Goal: Navigation & Orientation: Find specific page/section

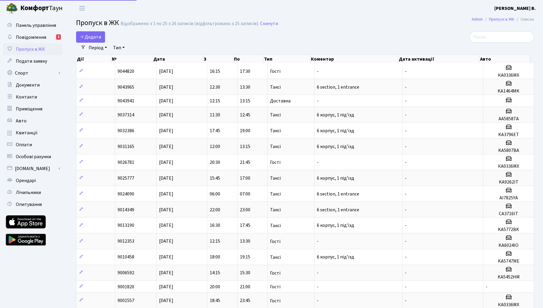
select select "25"
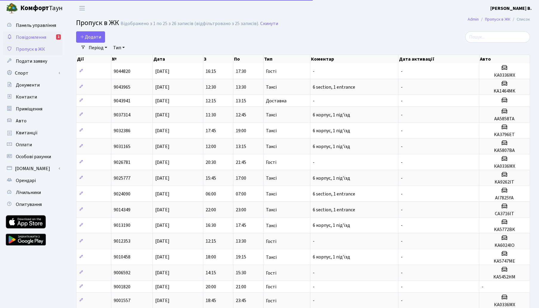
click at [42, 37] on span "Повідомлення" at bounding box center [31, 37] width 30 height 7
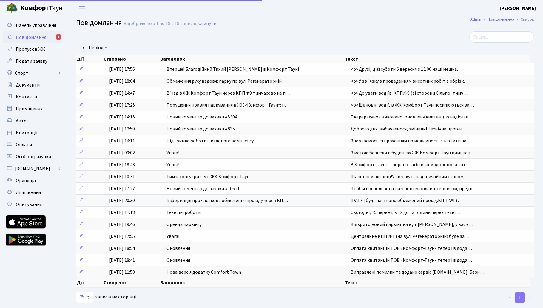
select select "25"
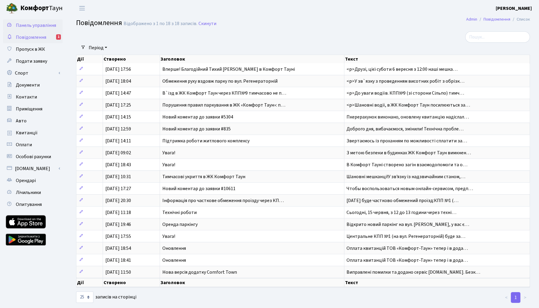
click at [41, 22] on link "Панель управління" at bounding box center [33, 25] width 60 height 12
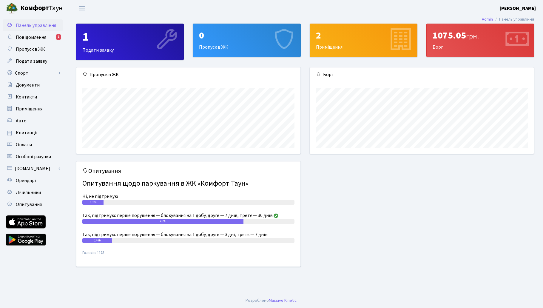
scroll to position [86, 224]
click at [357, 48] on div "2 Приміщення" at bounding box center [363, 40] width 107 height 33
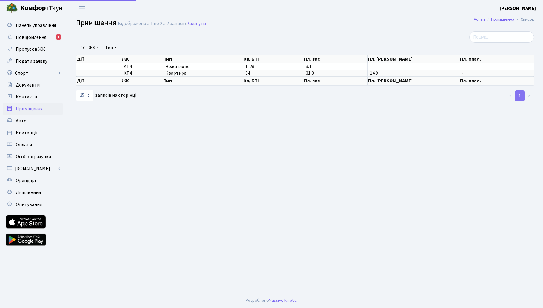
select select "25"
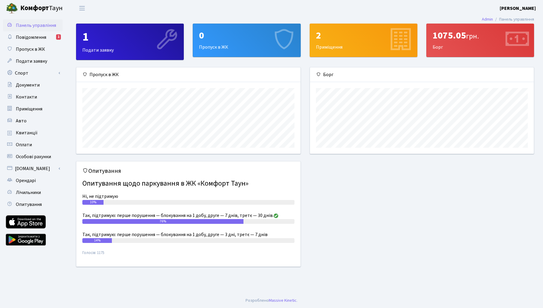
scroll to position [86, 224]
click at [344, 181] on div "Опитування Опитування щодо паркування в ЖК «Комфорт Таун» Ні, не підтримую 10% …" at bounding box center [305, 217] width 467 height 113
